Goal: Information Seeking & Learning: Learn about a topic

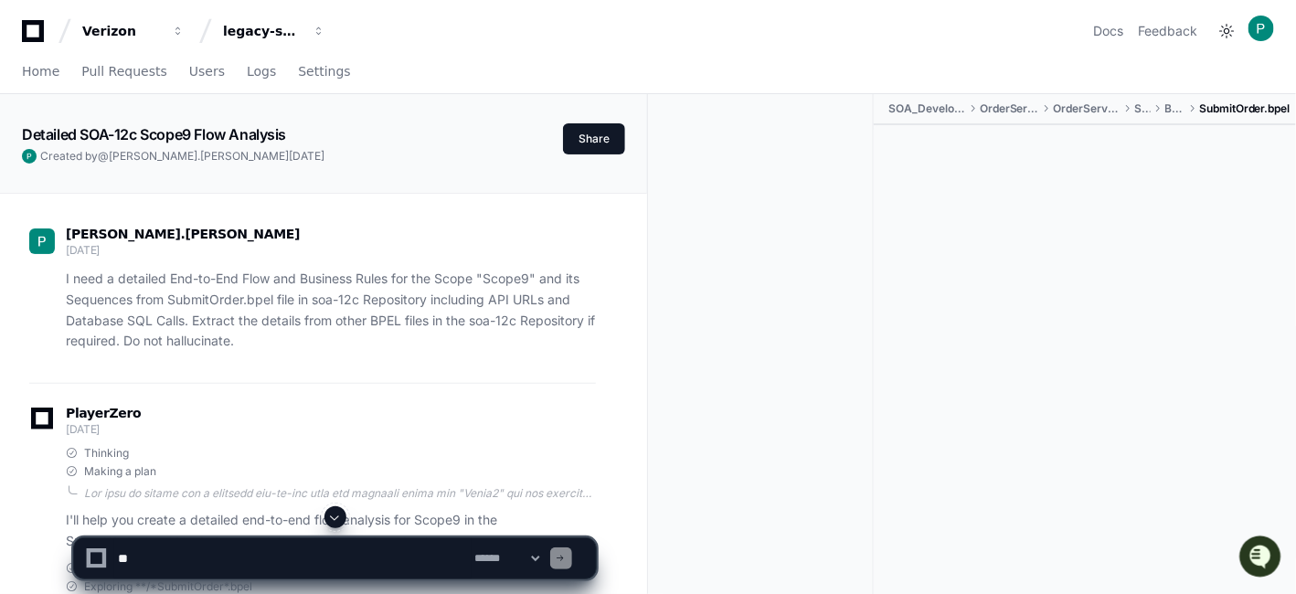
click at [242, 335] on p "I need a detailed End-to-End Flow and Business Rules for the Scope "Scope9" and…" at bounding box center [331, 310] width 530 height 83
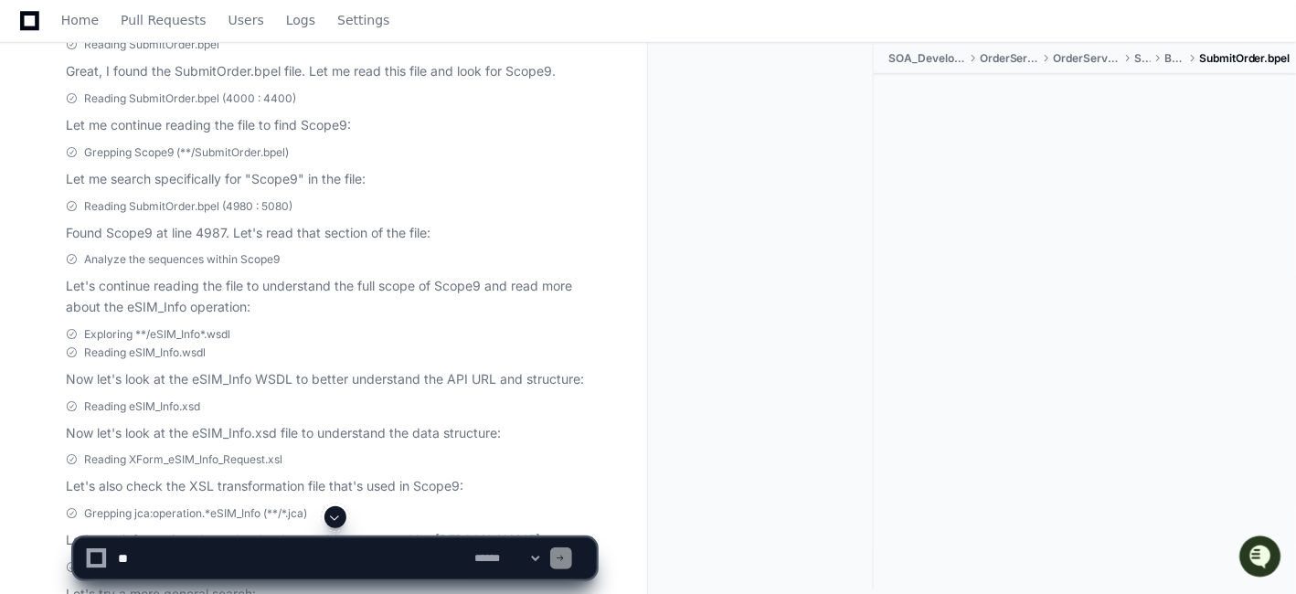
scroll to position [690, 0]
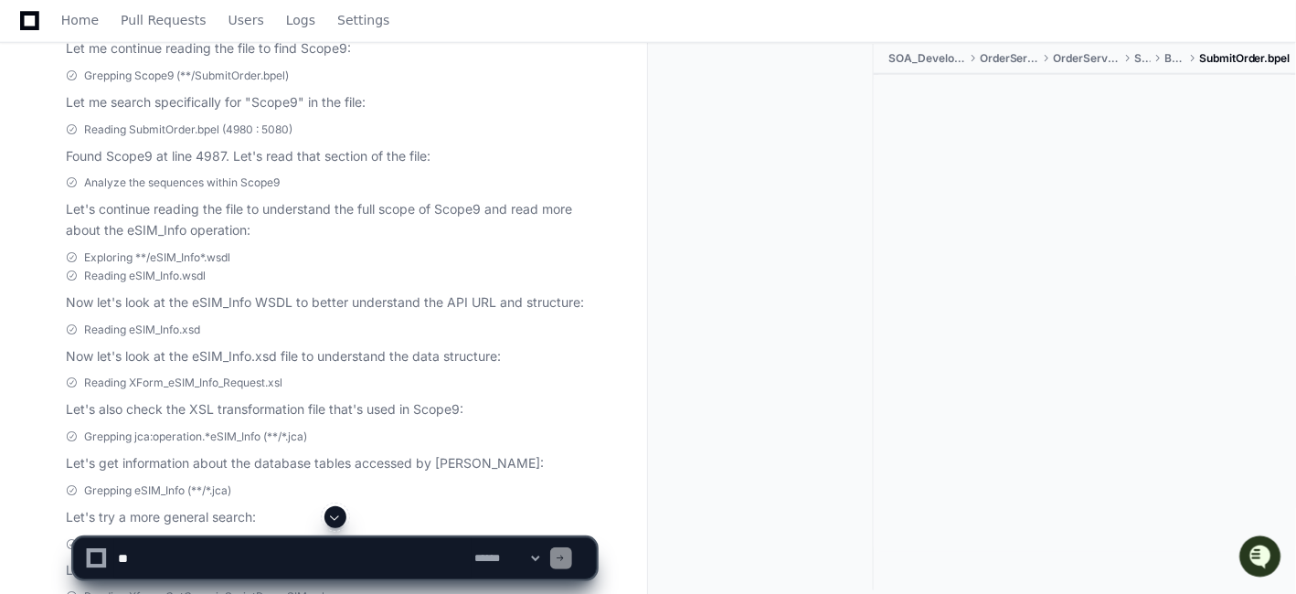
click at [335, 524] on span at bounding box center [335, 517] width 15 height 15
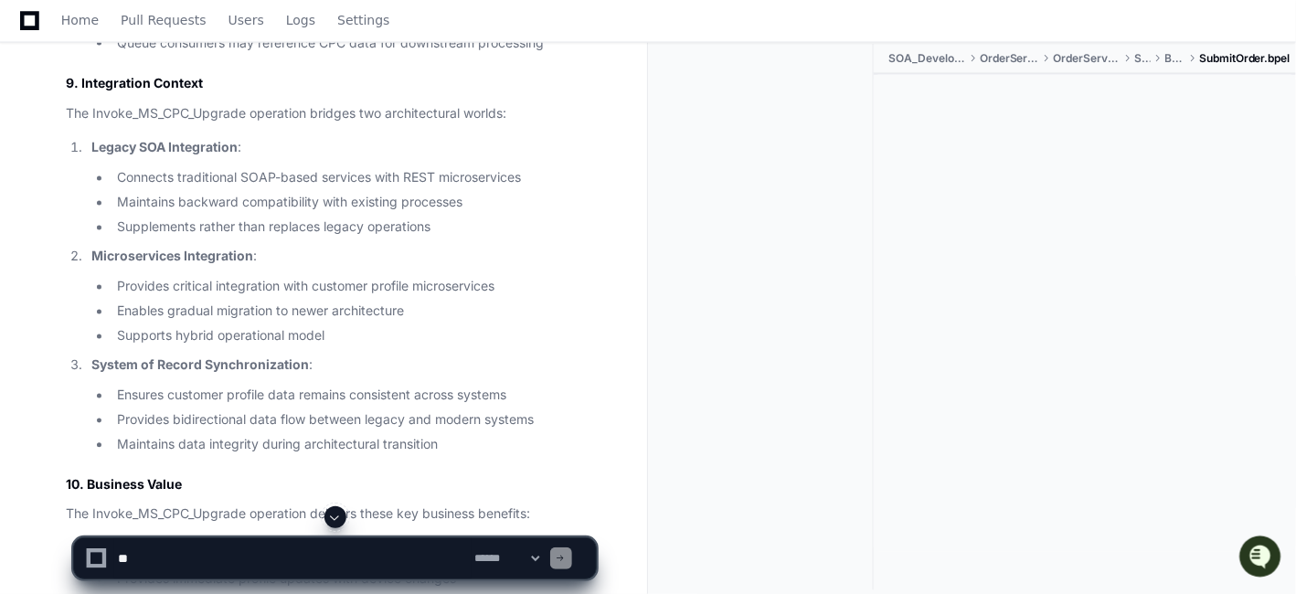
scroll to position [65405, 0]
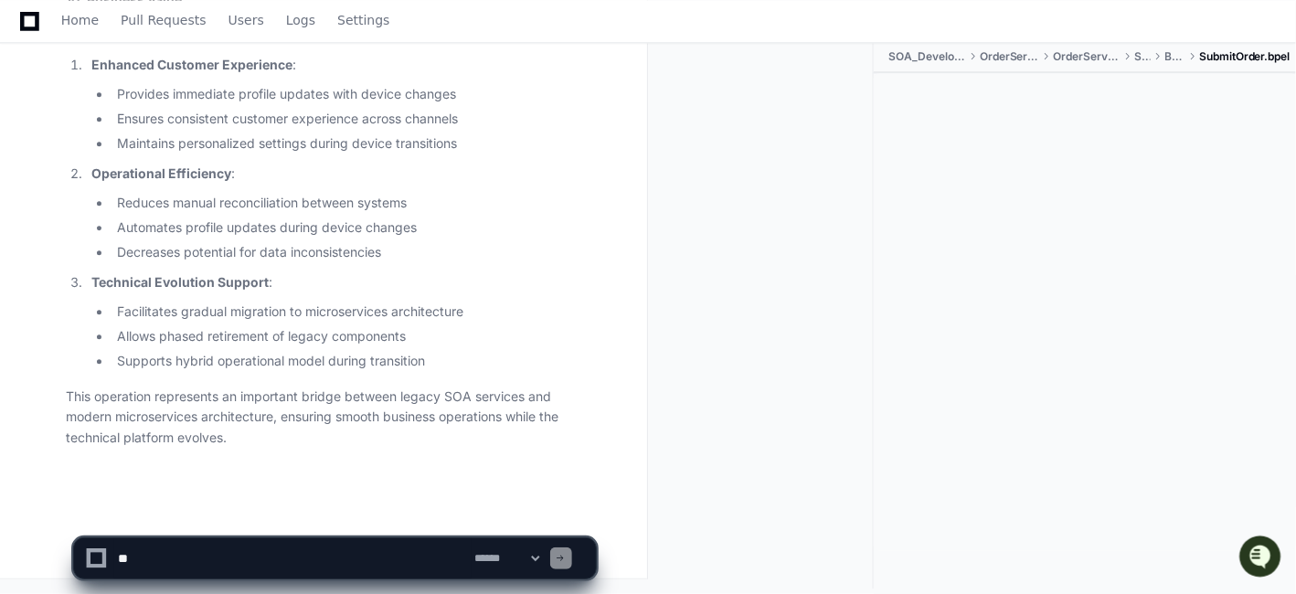
click at [295, 406] on p "This operation represents an important bridge between legacy SOA services and m…" at bounding box center [331, 417] width 530 height 62
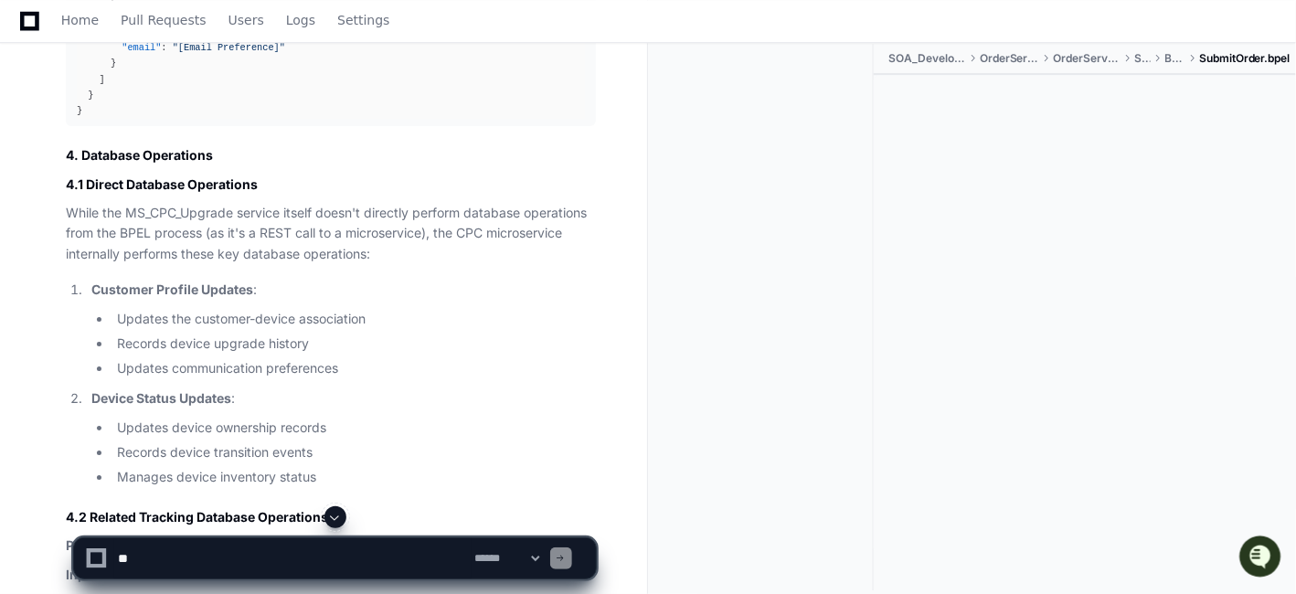
scroll to position [59396, 0]
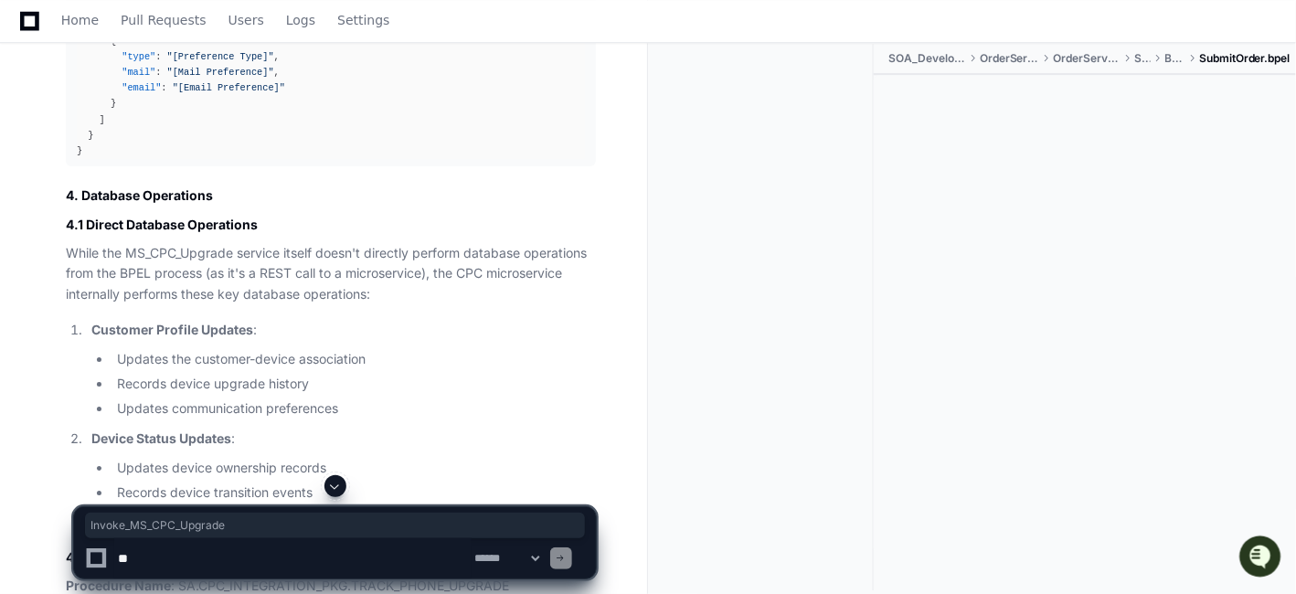
copy p "Invoke_MS_CPC_Upgrade"
